Goal: Check status: Check status

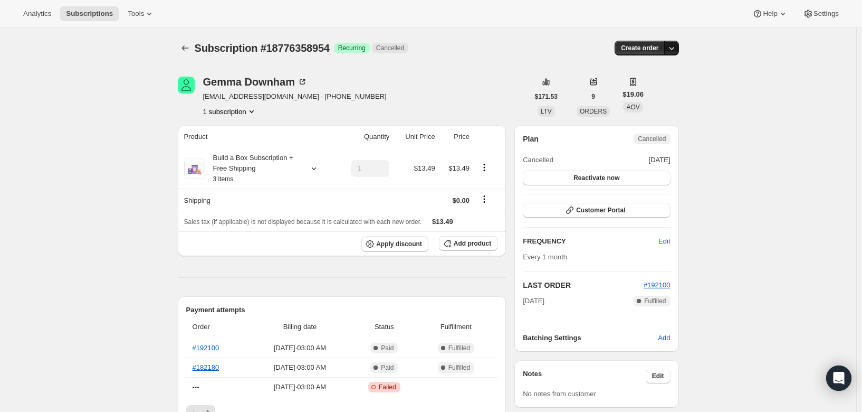
click at [677, 46] on icon "button" at bounding box center [671, 48] width 11 height 11
click at [190, 47] on icon "Subscriptions" at bounding box center [185, 48] width 11 height 11
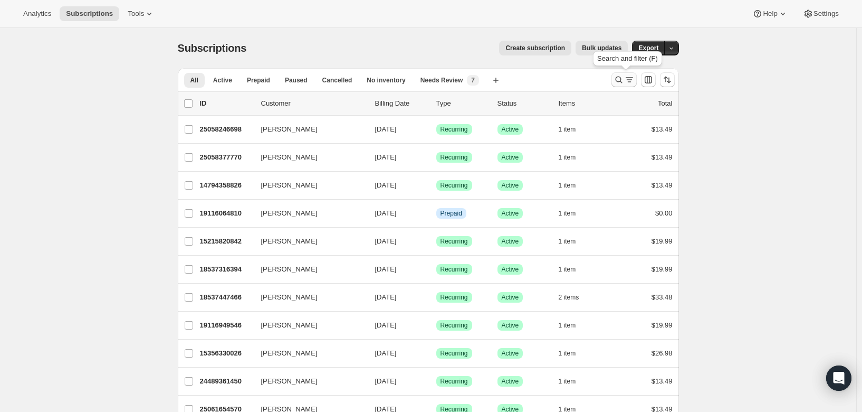
click at [619, 81] on icon "Search and filter results" at bounding box center [618, 80] width 7 height 7
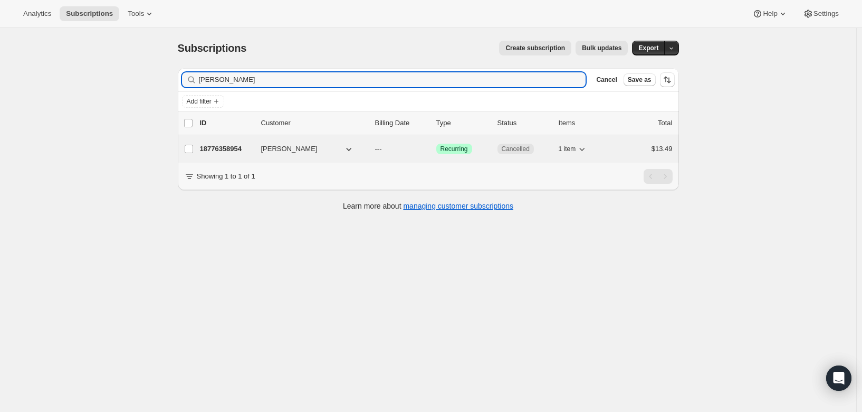
type input "[PERSON_NAME]"
click at [241, 148] on p "18776358954" at bounding box center [226, 149] width 53 height 11
